Goal: Task Accomplishment & Management: Complete application form

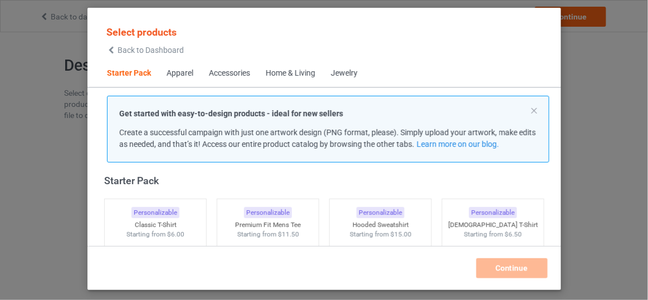
click at [158, 47] on span "Back to Dashboard" at bounding box center [151, 50] width 66 height 9
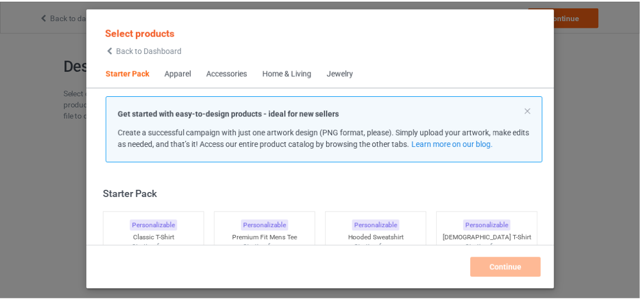
scroll to position [13, 0]
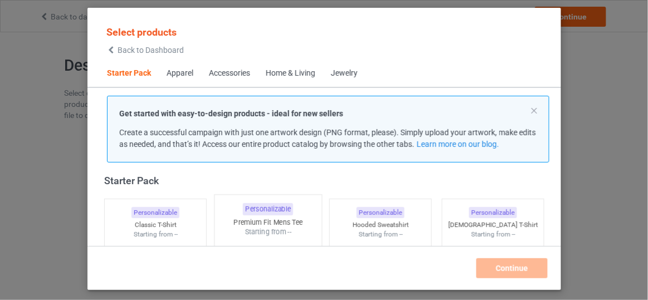
click at [281, 235] on div "Starting from --" at bounding box center [267, 231] width 107 height 9
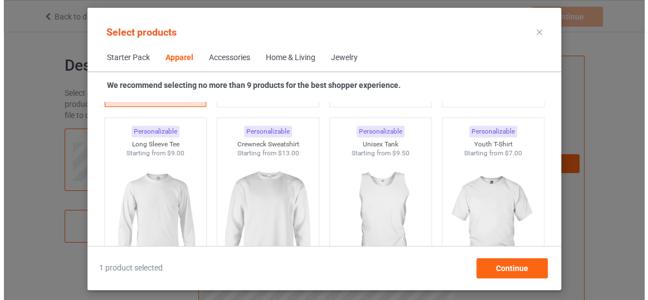
scroll to position [824, 0]
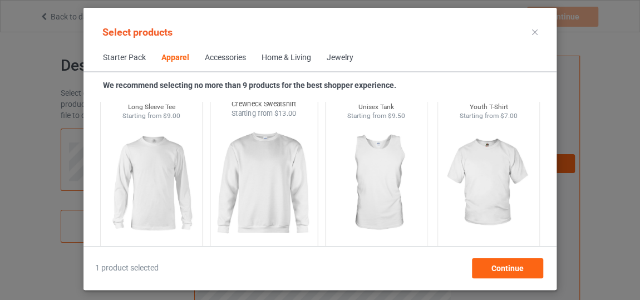
click at [276, 190] on img at bounding box center [264, 184] width 105 height 131
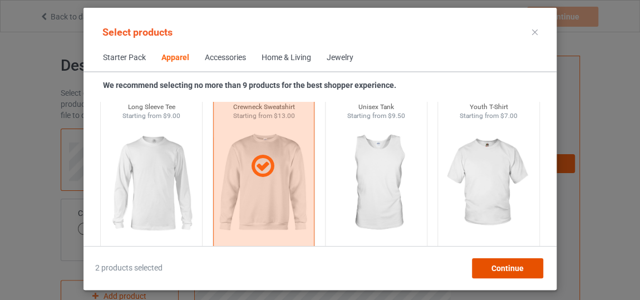
click at [482, 263] on div "Continue" at bounding box center [507, 268] width 71 height 20
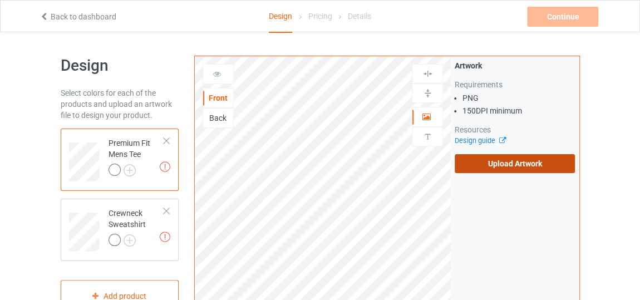
click at [517, 165] on label "Upload Artwork" at bounding box center [515, 163] width 120 height 19
click at [0, 0] on input "Upload Artwork" at bounding box center [0, 0] width 0 height 0
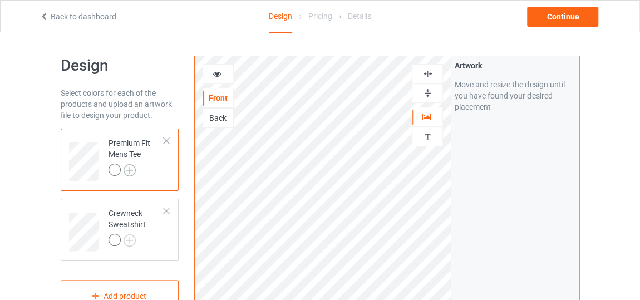
click at [126, 172] on img at bounding box center [130, 170] width 12 height 12
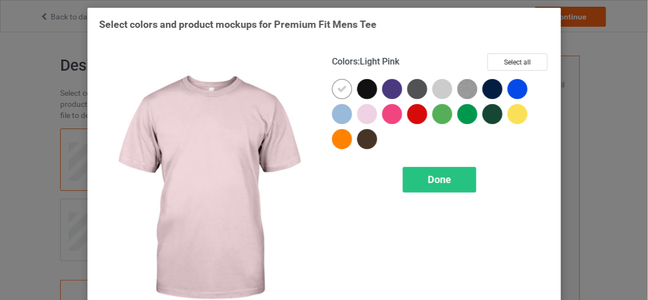
click at [362, 116] on div at bounding box center [367, 114] width 20 height 20
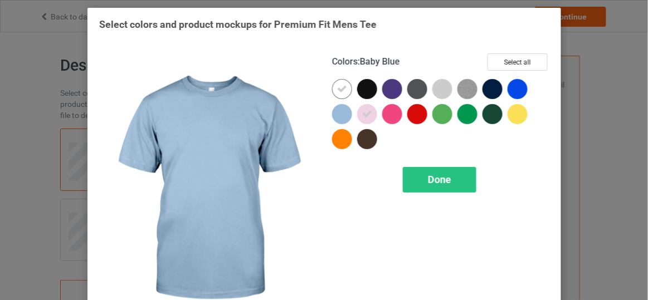
click at [340, 115] on div at bounding box center [342, 114] width 20 height 20
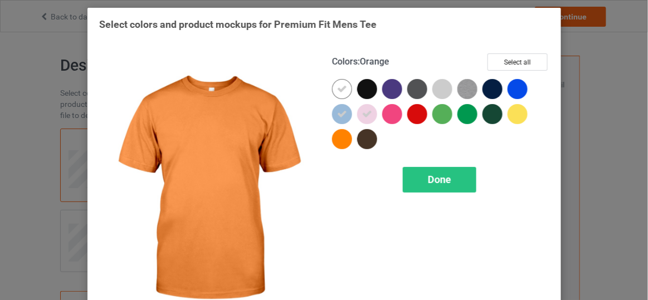
click at [342, 138] on div at bounding box center [342, 139] width 20 height 20
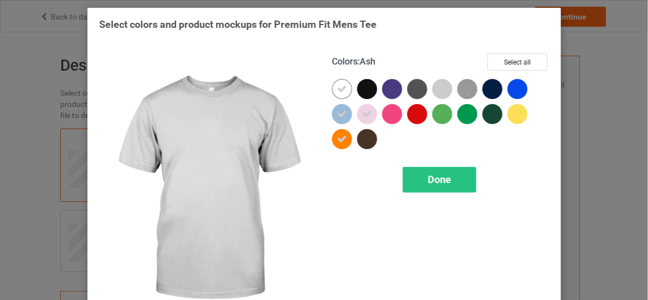
click at [436, 91] on div at bounding box center [442, 89] width 20 height 20
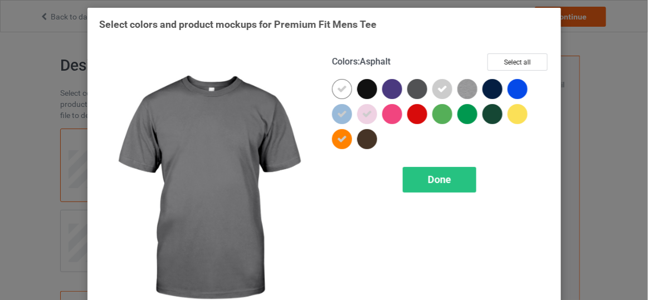
click at [421, 91] on div at bounding box center [417, 89] width 20 height 20
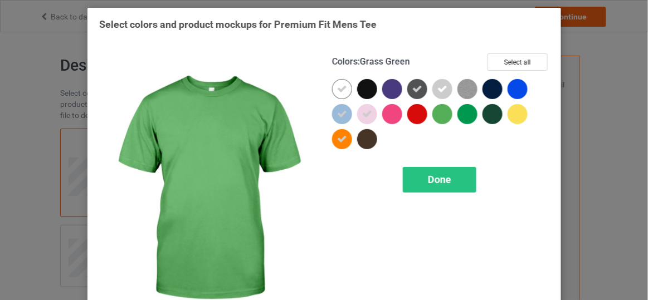
click at [445, 121] on div at bounding box center [444, 116] width 25 height 25
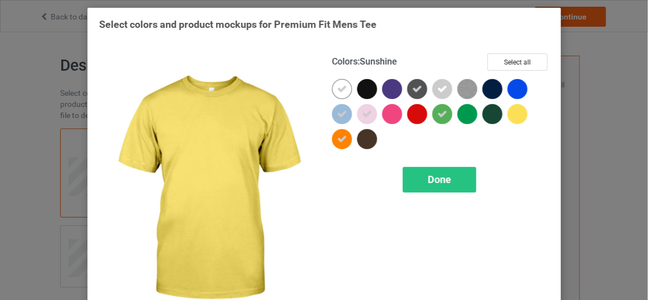
click at [507, 120] on div at bounding box center [517, 114] width 20 height 20
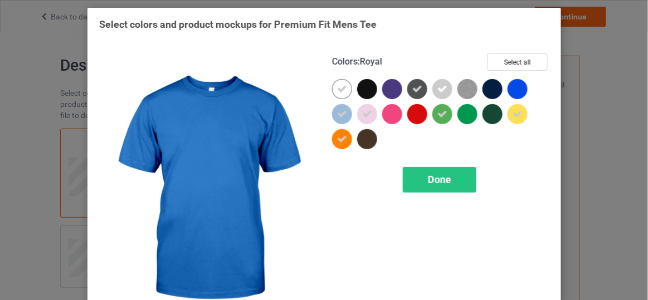
click at [515, 94] on div at bounding box center [517, 89] width 20 height 20
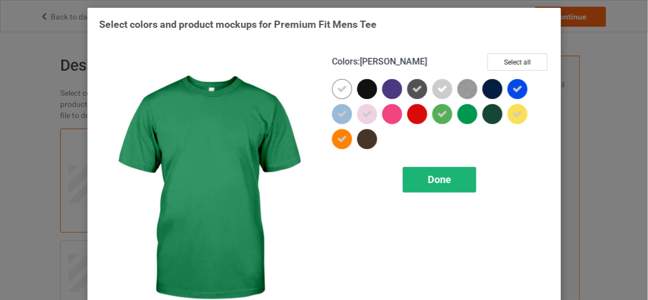
click at [427, 182] on span "Done" at bounding box center [438, 180] width 23 height 12
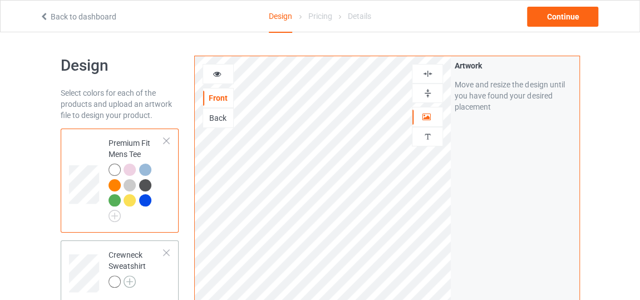
click at [132, 278] on img at bounding box center [130, 282] width 12 height 12
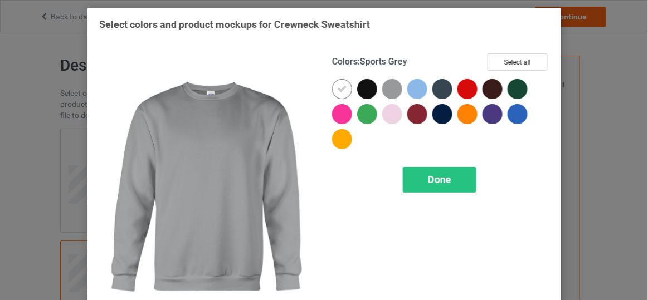
click at [385, 95] on div at bounding box center [392, 89] width 20 height 20
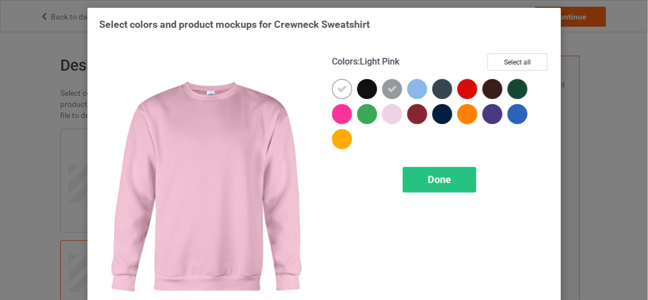
click at [386, 116] on div at bounding box center [392, 114] width 20 height 20
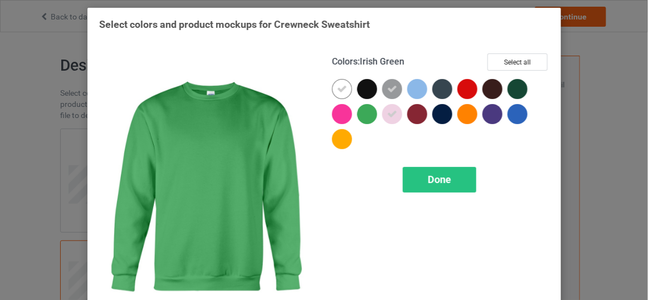
click at [368, 114] on div at bounding box center [367, 114] width 20 height 20
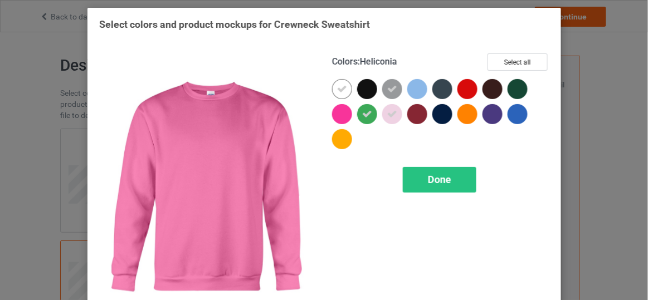
click at [344, 116] on div at bounding box center [342, 114] width 20 height 20
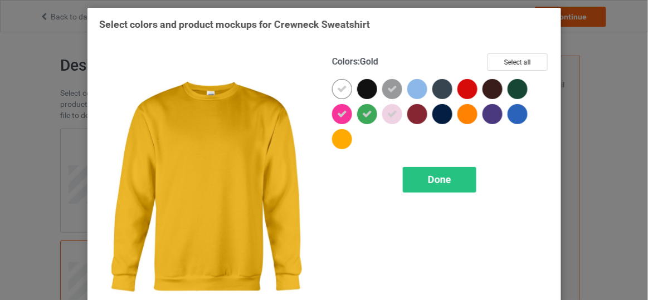
click at [339, 136] on div at bounding box center [342, 139] width 20 height 20
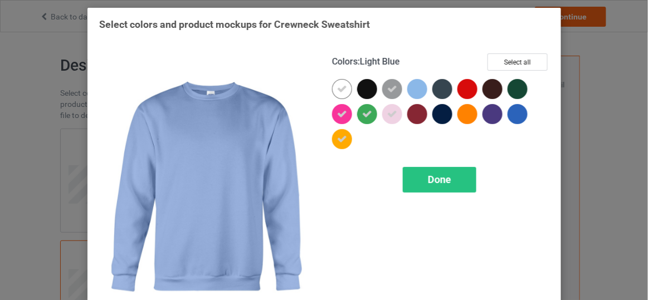
click at [419, 92] on div at bounding box center [417, 89] width 20 height 20
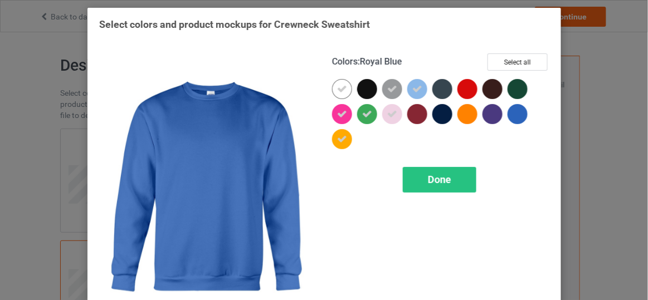
click at [510, 117] on div at bounding box center [517, 114] width 20 height 20
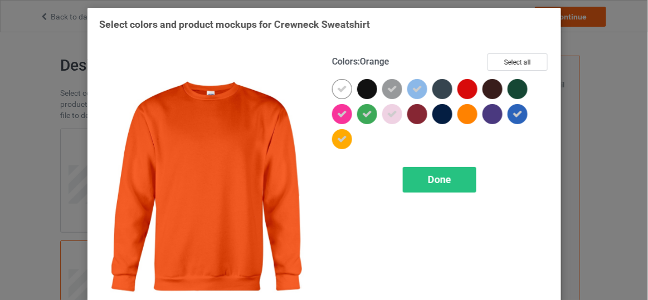
click at [472, 118] on div at bounding box center [467, 114] width 20 height 20
click at [473, 118] on div at bounding box center [469, 116] width 25 height 25
click at [448, 192] on div "Colors : Orange Select all Done" at bounding box center [440, 189] width 233 height 287
click at [457, 167] on div "Colors : Orange Select all Done" at bounding box center [440, 189] width 233 height 287
click at [456, 172] on div "Done" at bounding box center [439, 180] width 74 height 26
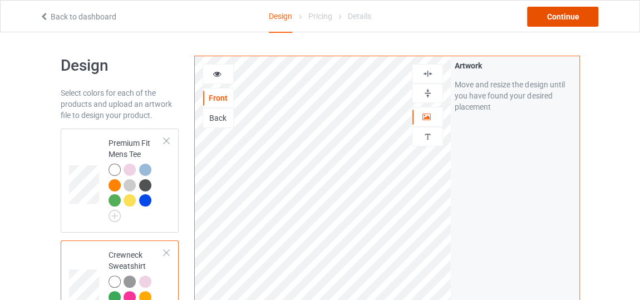
click at [567, 9] on div "Continue" at bounding box center [562, 17] width 71 height 20
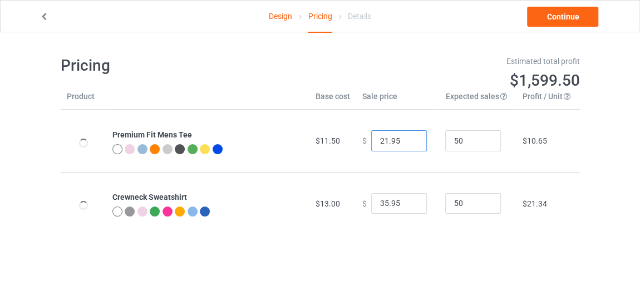
click at [408, 145] on input "21.95" at bounding box center [399, 140] width 56 height 21
click at [408, 145] on input "20.95" at bounding box center [399, 140] width 56 height 21
click at [408, 145] on input "19.95" at bounding box center [399, 140] width 56 height 21
type input "18.95"
click at [408, 145] on input "18.95" at bounding box center [399, 140] width 56 height 21
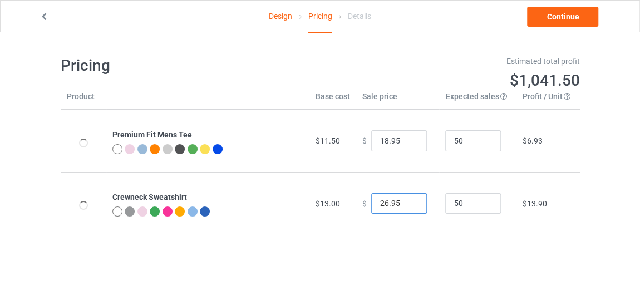
click at [407, 205] on input "26.95" at bounding box center [399, 203] width 56 height 21
click at [407, 205] on input "25.95" at bounding box center [399, 203] width 56 height 21
click at [407, 205] on input "24.95" at bounding box center [399, 203] width 56 height 21
click at [407, 205] on input "23.95" at bounding box center [399, 203] width 56 height 21
type input "24.95"
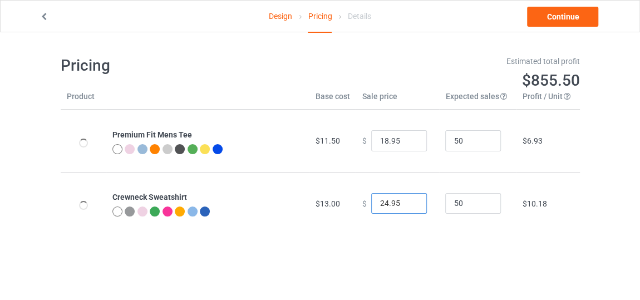
click at [409, 201] on input "24.95" at bounding box center [399, 203] width 56 height 21
click at [554, 14] on link "Continue" at bounding box center [562, 17] width 71 height 20
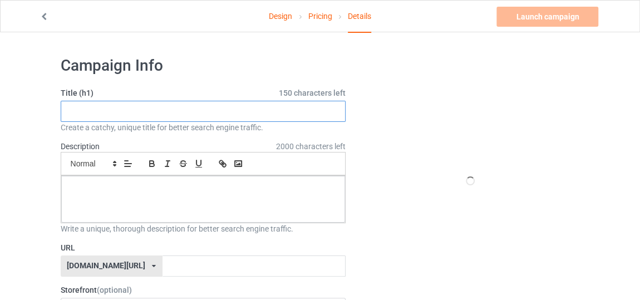
click at [307, 111] on input "text" at bounding box center [204, 111] width 286 height 21
type input "new style"
click at [42, 23] on div "Design Pricing Details Launch campaign Please enter campaign description" at bounding box center [320, 16] width 577 height 31
click at [45, 19] on icon at bounding box center [44, 15] width 9 height 8
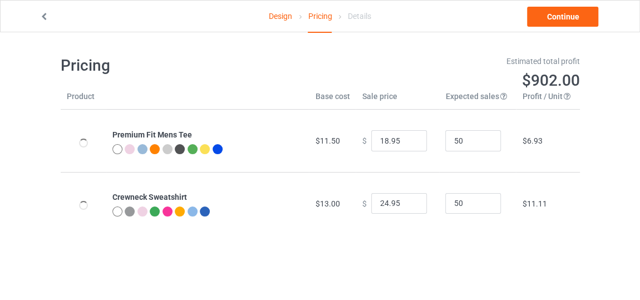
click at [45, 20] on link at bounding box center [45, 16] width 11 height 9
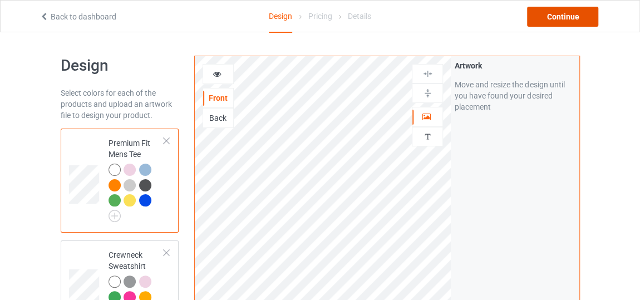
click at [563, 21] on div "Continue" at bounding box center [562, 17] width 71 height 20
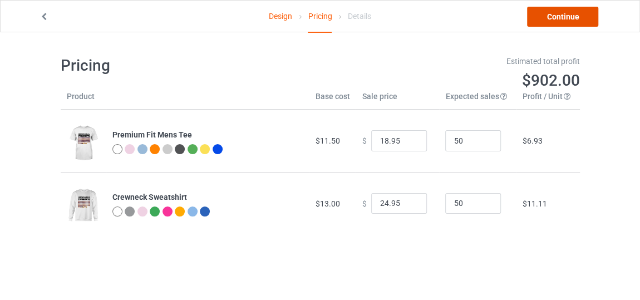
click at [550, 25] on link "Continue" at bounding box center [562, 17] width 71 height 20
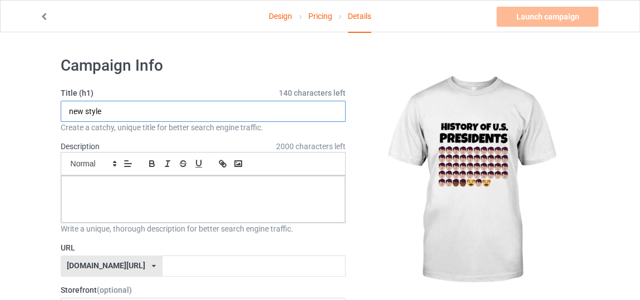
click at [314, 104] on input "new style" at bounding box center [204, 111] width 286 height 21
type input "new style history of"
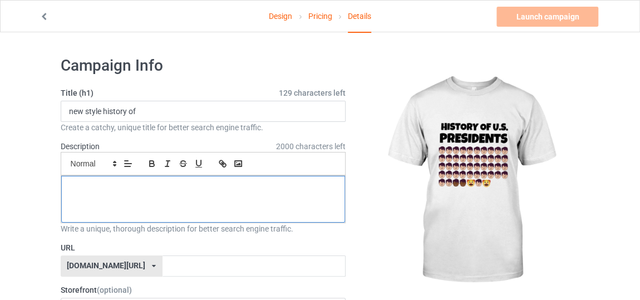
click at [196, 202] on div at bounding box center [203, 199] width 285 height 47
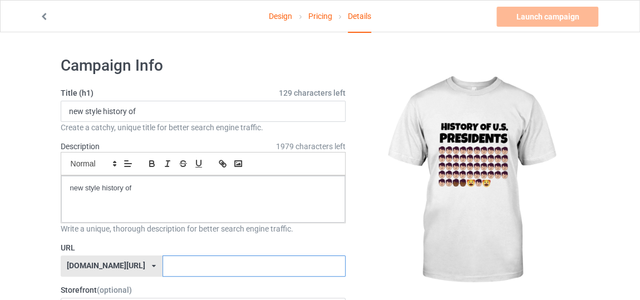
click at [174, 272] on input "text" at bounding box center [254, 266] width 183 height 21
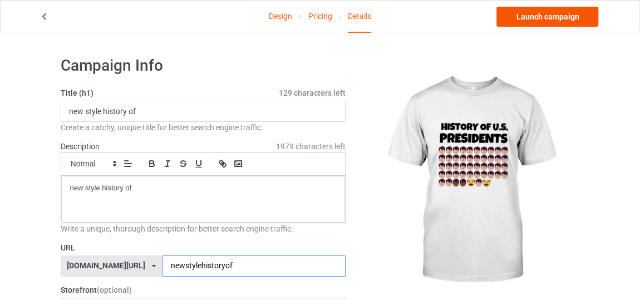
type input "newstylehistoryof"
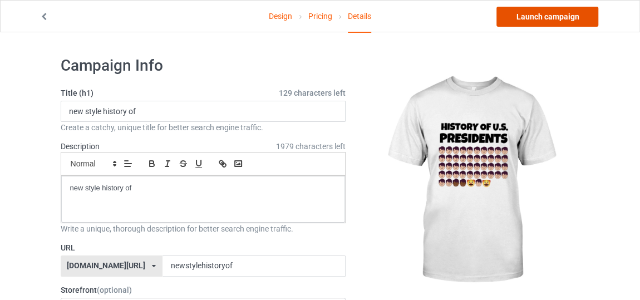
click at [526, 11] on link "Launch campaign" at bounding box center [548, 17] width 102 height 20
